Goal: Information Seeking & Learning: Learn about a topic

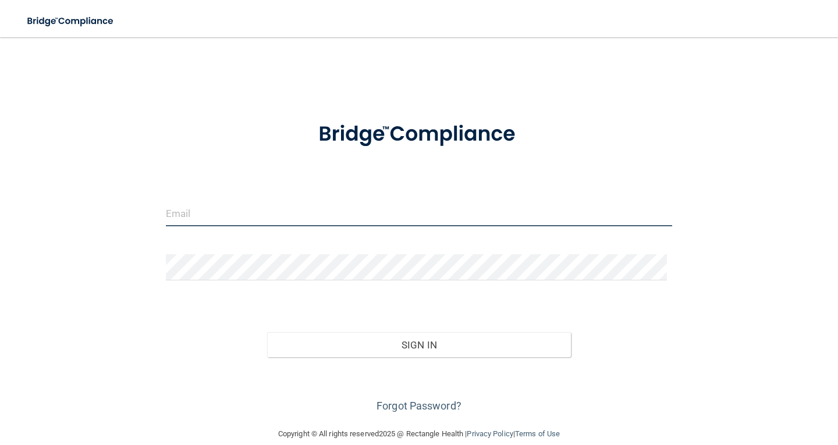
type input "dmdnichols@gmail.com"
drag, startPoint x: 270, startPoint y: 210, endPoint x: 76, endPoint y: 218, distance: 194.5
click at [76, 219] on div "dmdnichols@gmail.com Invalid email/password. You don't have permission to acces…" at bounding box center [418, 232] width 791 height 367
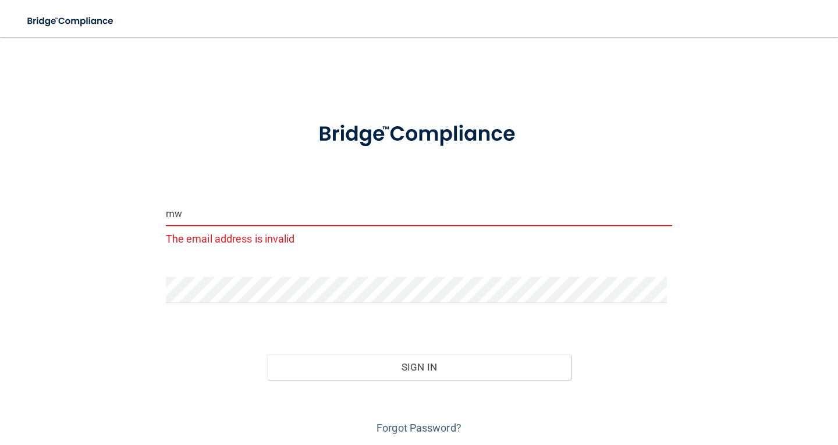
type input "[EMAIL_ADDRESS][DOMAIN_NAME]"
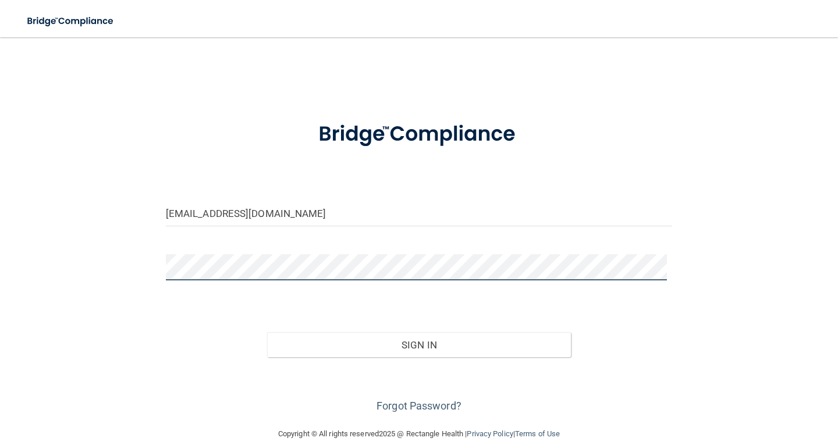
click at [59, 271] on div "mwjw34@gmail.com Invalid email/password. You don't have permission to access th…" at bounding box center [418, 232] width 791 height 367
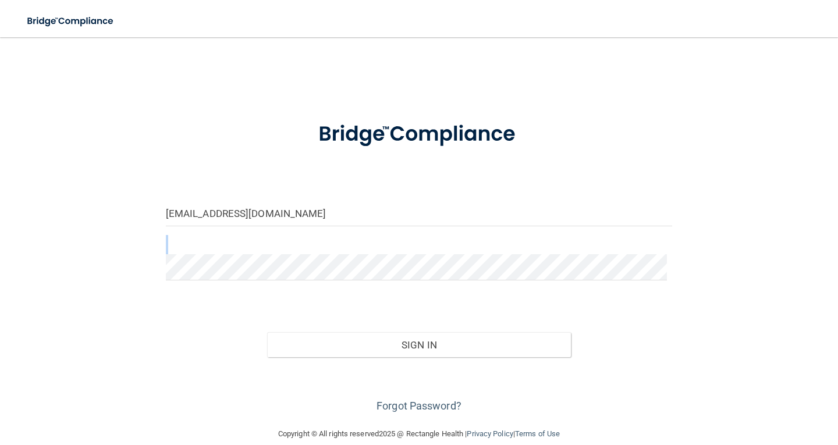
drag, startPoint x: 59, startPoint y: 271, endPoint x: 65, endPoint y: 187, distance: 84.0
click at [65, 187] on div "mwjw34@gmail.com Invalid email/password. You don't have permission to access th…" at bounding box center [418, 232] width 791 height 367
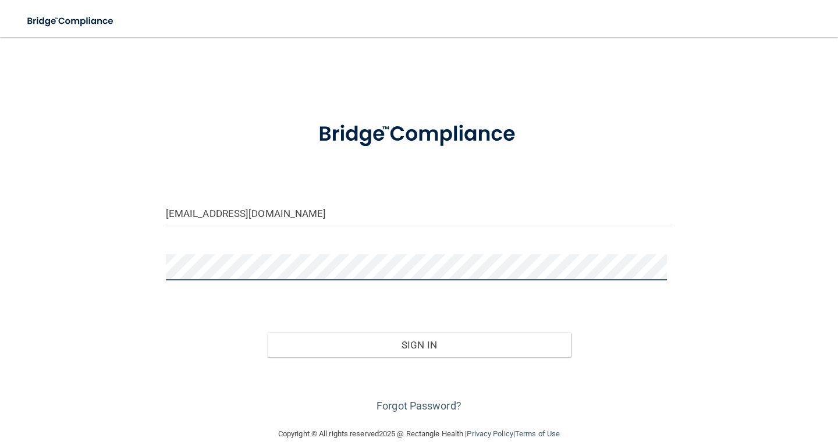
click at [146, 268] on div "mwjw34@gmail.com Invalid email/password. You don't have permission to access th…" at bounding box center [418, 232] width 791 height 367
click at [267, 332] on button "Sign In" at bounding box center [419, 345] width 304 height 26
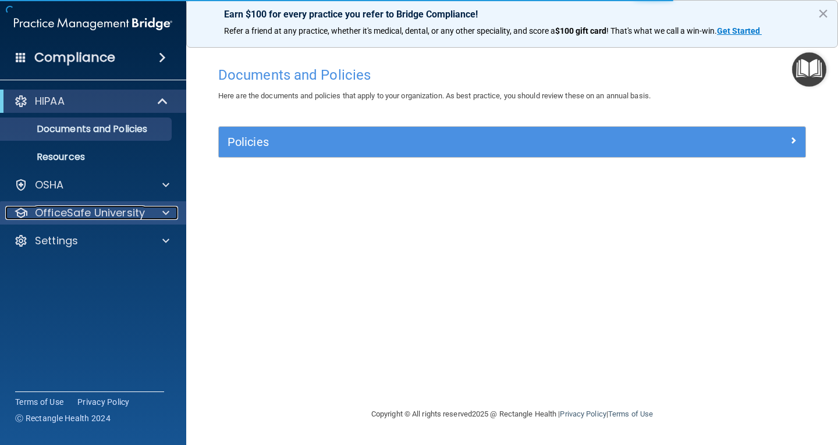
click at [113, 207] on p "OfficeSafe University" at bounding box center [90, 213] width 110 height 14
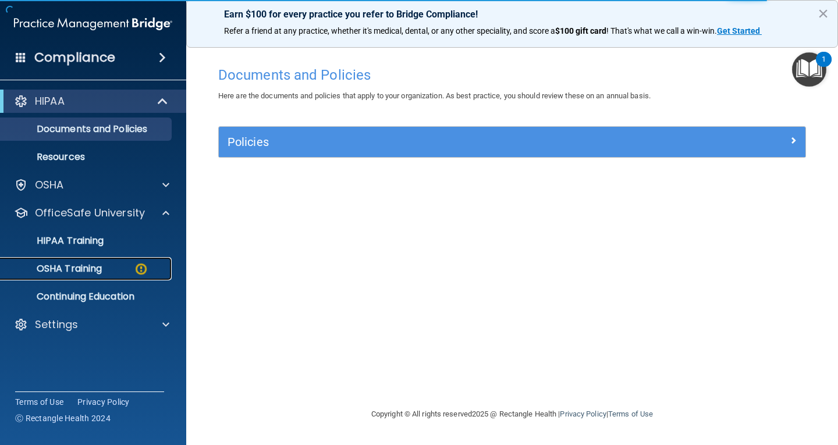
click at [87, 261] on link "OSHA Training" at bounding box center [79, 268] width 183 height 23
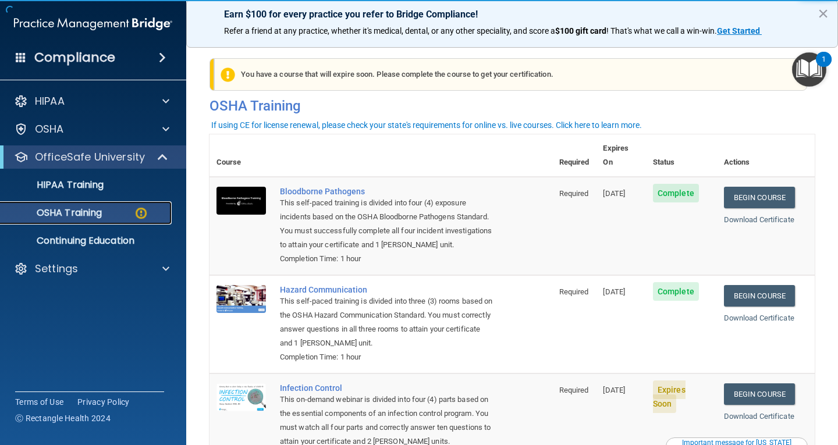
scroll to position [160, 0]
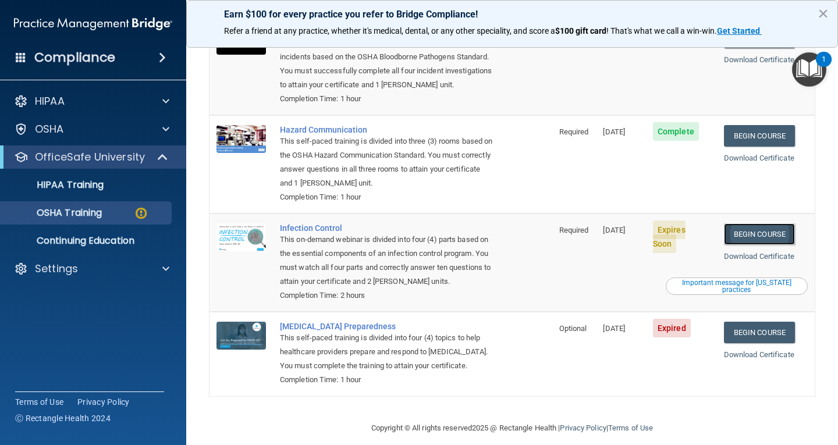
click at [751, 223] on link "Begin Course" at bounding box center [759, 234] width 71 height 22
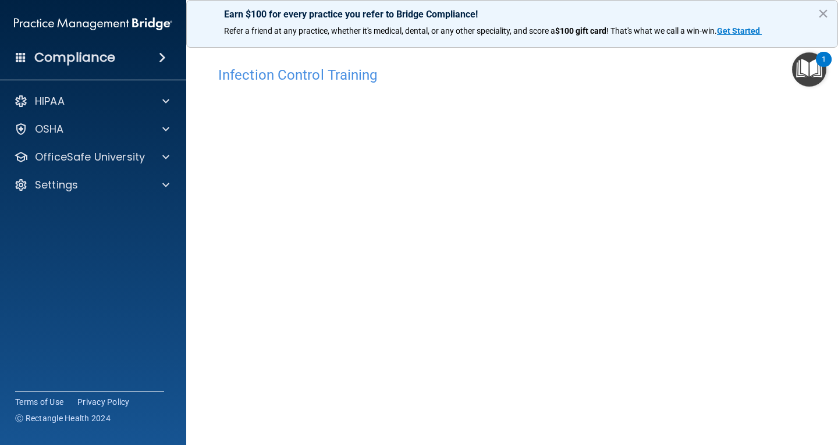
scroll to position [53, 0]
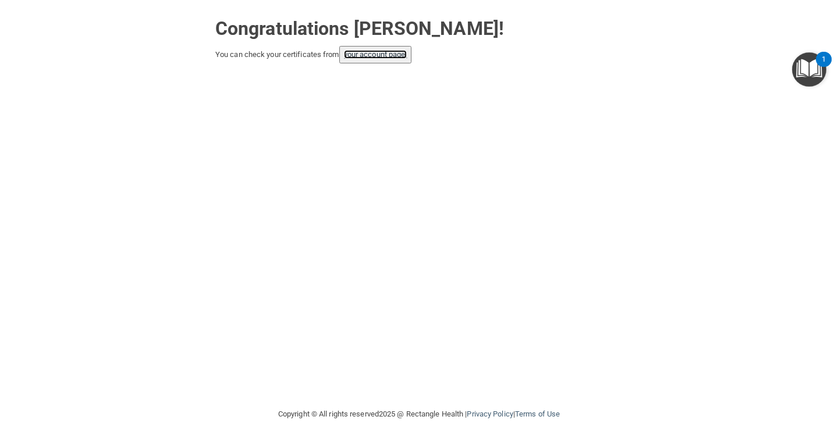
click at [392, 54] on link "your account page!" at bounding box center [375, 54] width 63 height 9
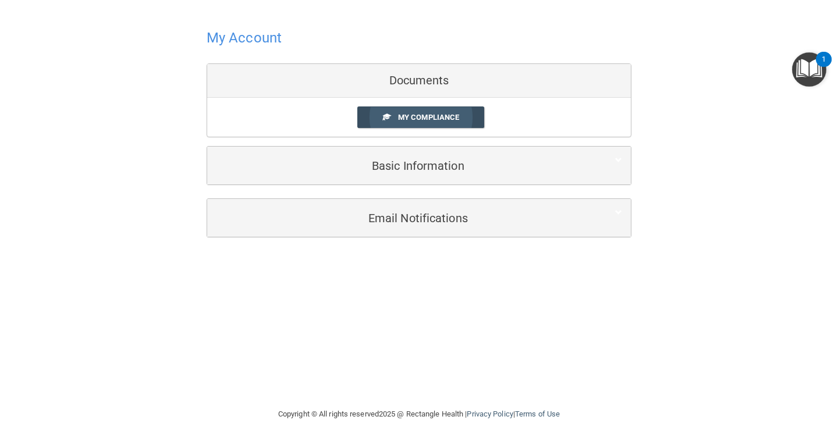
click at [417, 119] on span "My Compliance" at bounding box center [428, 117] width 61 height 9
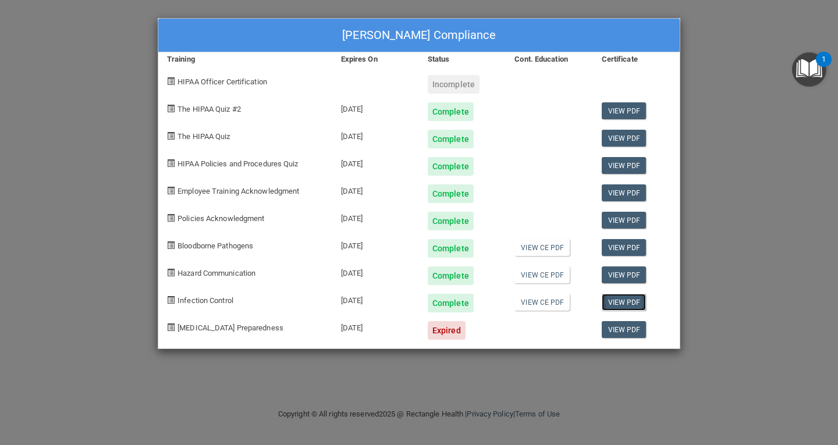
click at [617, 300] on link "View PDF" at bounding box center [624, 302] width 45 height 17
click at [614, 322] on link "View PDF" at bounding box center [624, 329] width 45 height 17
